Goal: Task Accomplishment & Management: Use online tool/utility

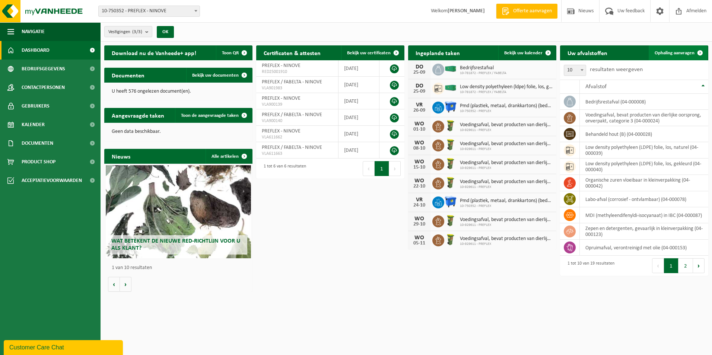
click at [689, 49] on link "Ophaling aanvragen" at bounding box center [677, 52] width 59 height 15
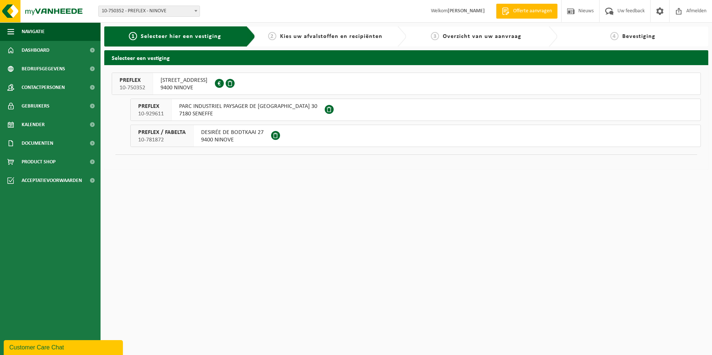
click at [236, 135] on span "DESIRÉE DE BODTKAAI 27" at bounding box center [232, 132] width 63 height 7
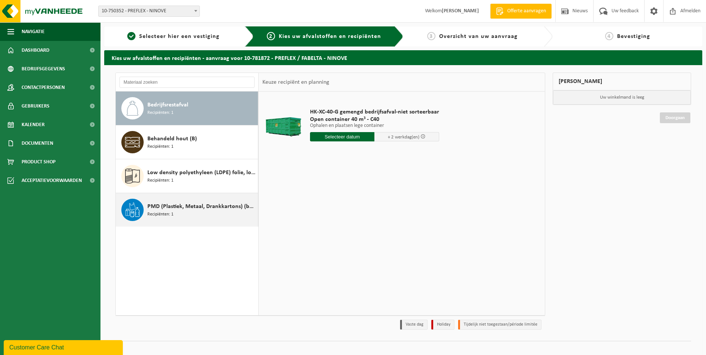
click at [184, 208] on span "PMD (Plastiek, Metaal, Drankkartons) (bedrijven)" at bounding box center [201, 206] width 109 height 9
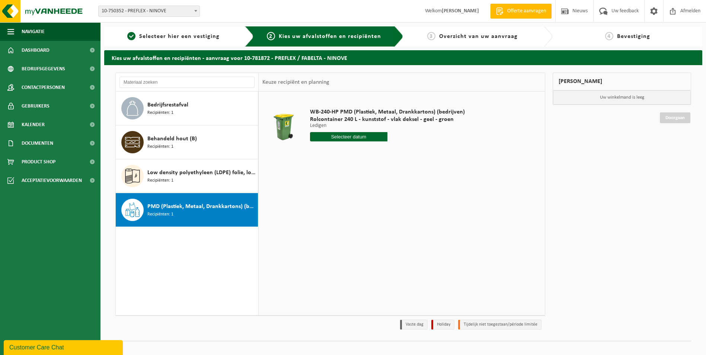
click at [351, 134] on input "text" at bounding box center [348, 136] width 77 height 9
click at [370, 214] on div "26" at bounding box center [369, 215] width 13 height 12
type input "Van 2025-09-26"
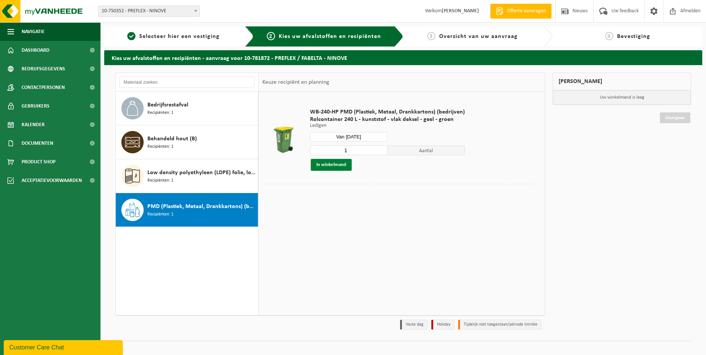
click at [328, 166] on button "In winkelmand" at bounding box center [331, 165] width 41 height 12
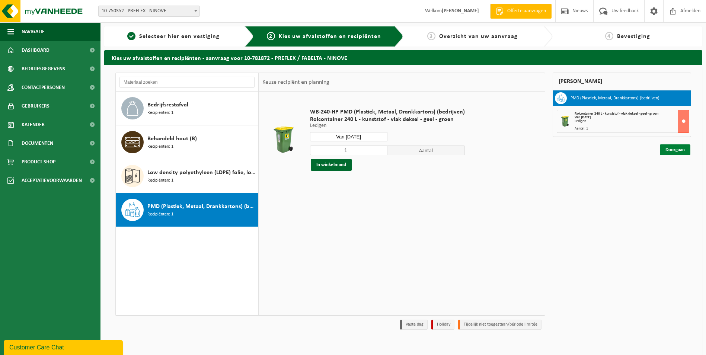
click at [681, 150] on link "Doorgaan" at bounding box center [675, 149] width 31 height 11
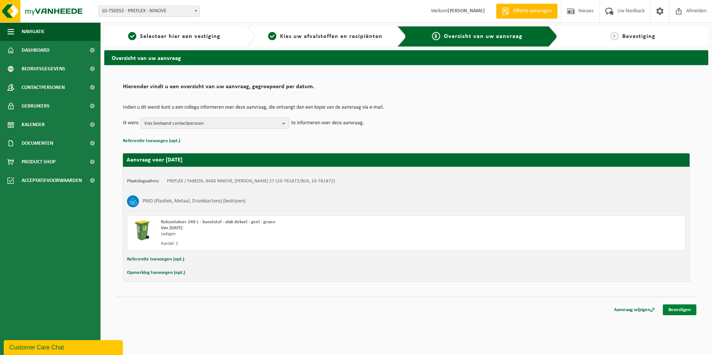
click at [679, 307] on link "Bevestigen" at bounding box center [678, 309] width 33 height 11
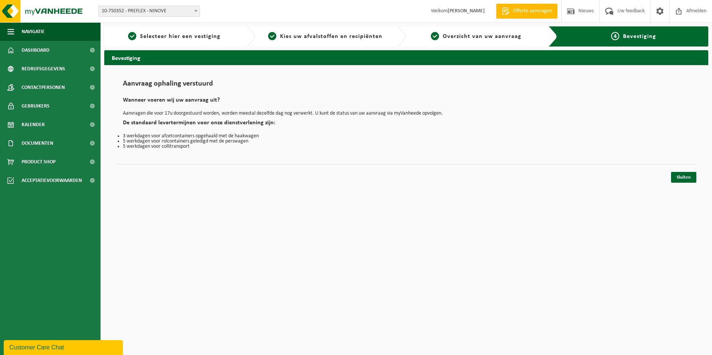
click at [63, 350] on div "Customer Care Chat" at bounding box center [63, 347] width 108 height 9
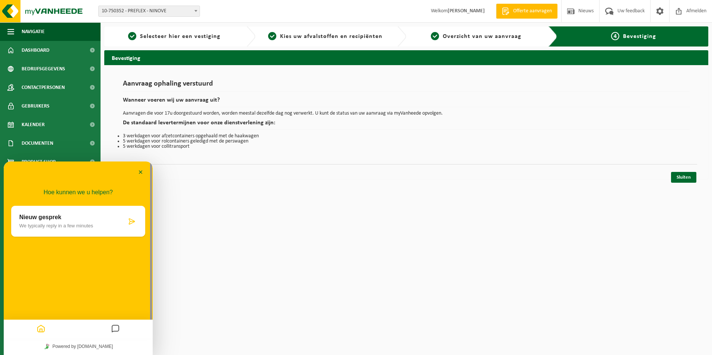
click at [113, 221] on div "Nieuw gesprek We typically reply in a few minutes" at bounding box center [72, 221] width 107 height 15
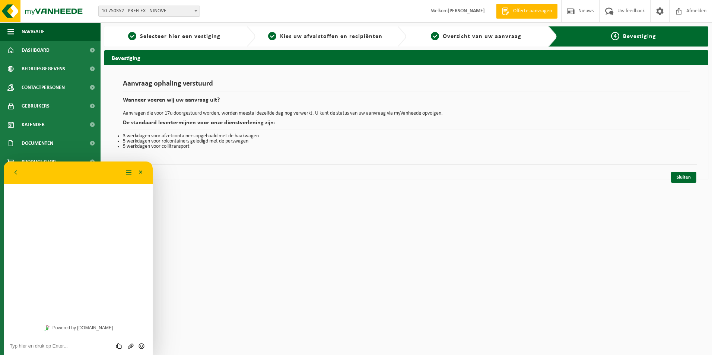
click at [216, 346] on html "Vestiging: 10-750352 - PREFLEX - NINOVE 10-929611 - PREFLEX - SENEFFE 10-781872…" at bounding box center [356, 177] width 712 height 355
click at [72, 348] on textarea at bounding box center [78, 346] width 137 height 6
type textarea "hallo"
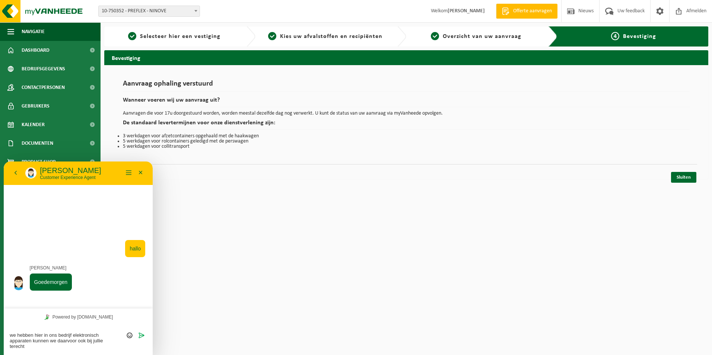
type textarea "we hebben hier in ons bedrijf elektronisch apparaten kunnen we daarvoor ook bij…"
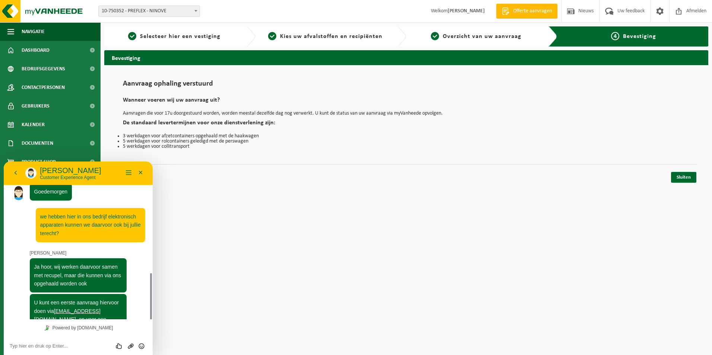
scroll to position [94, 0]
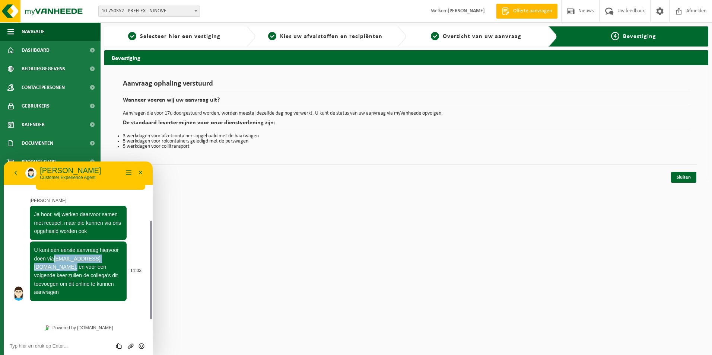
drag, startPoint x: 115, startPoint y: 259, endPoint x: 56, endPoint y: 257, distance: 59.2
click at [56, 257] on span "U kunt een eerste aanvraag hiervoor doen via services@vanheede.com , en voor ee…" at bounding box center [76, 271] width 84 height 48
copy span "services@vanheede.com"
click at [51, 344] on textarea at bounding box center [78, 346] width 137 height 6
type textarea "ok dank u wel"
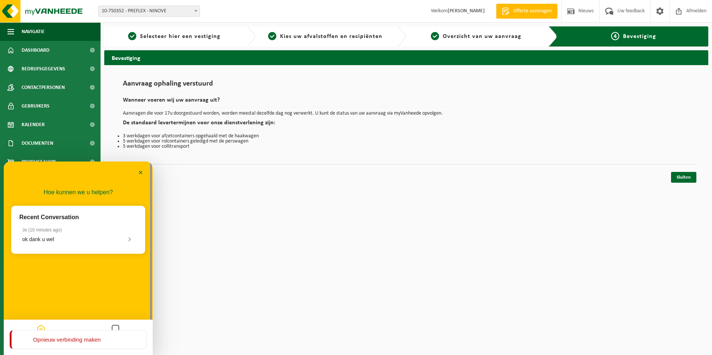
scroll to position [79, 0]
